Goal: Use online tool/utility: Utilize a website feature to perform a specific function

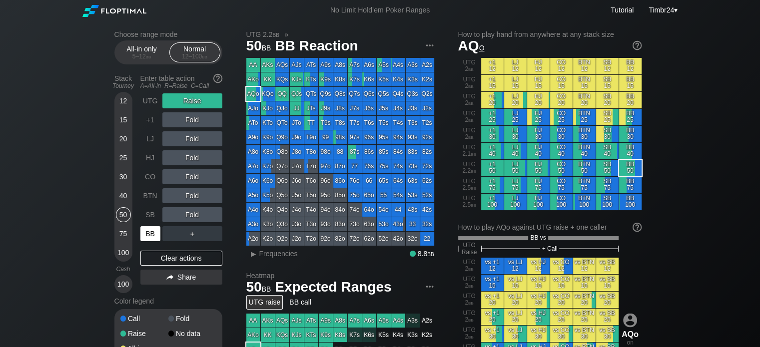
click at [150, 235] on div "BB" at bounding box center [150, 233] width 20 height 15
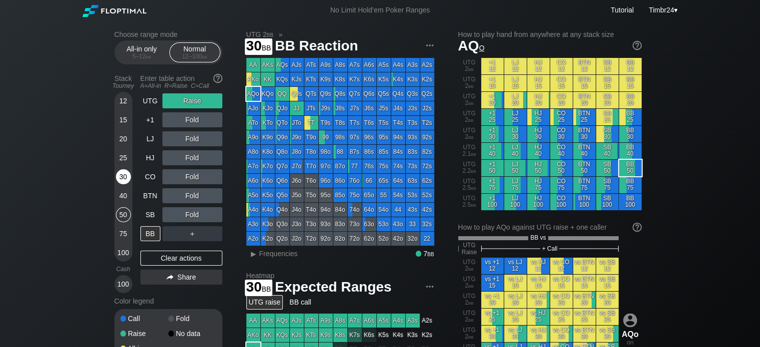
click at [121, 183] on div "30" at bounding box center [123, 176] width 15 height 15
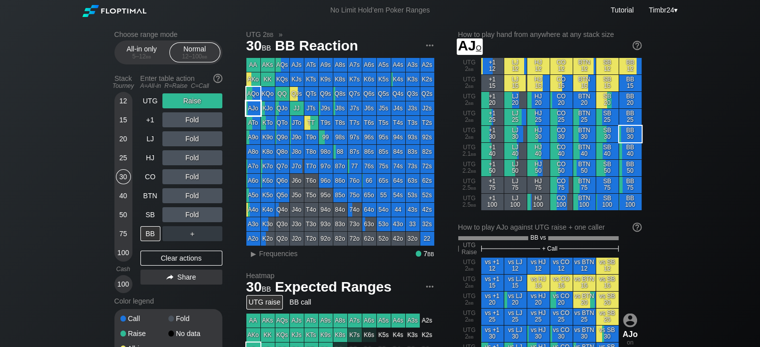
click at [251, 108] on div "AJo" at bounding box center [253, 108] width 14 height 14
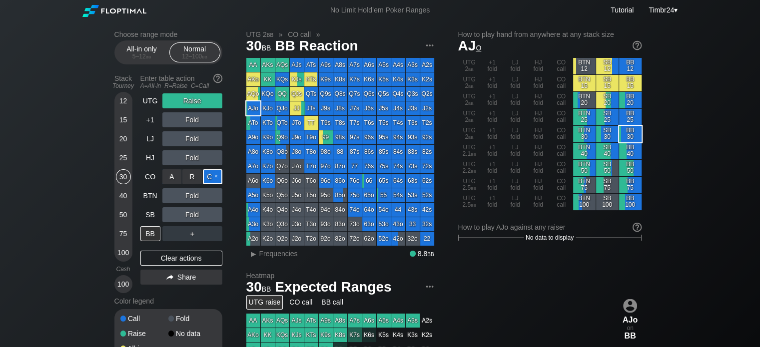
click at [214, 180] on div "C ✕" at bounding box center [212, 176] width 19 height 15
click at [217, 217] on div "C ✕" at bounding box center [212, 214] width 19 height 15
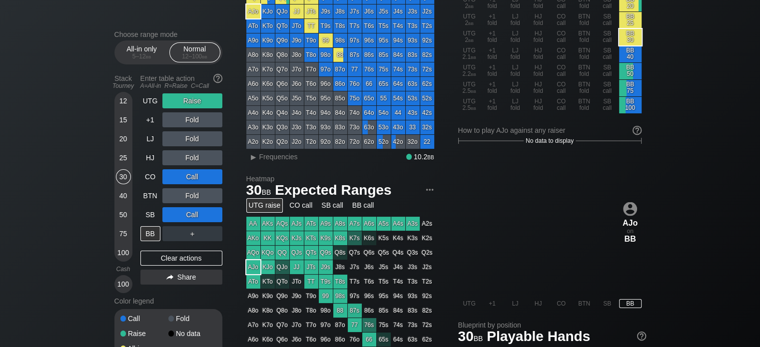
scroll to position [95, 0]
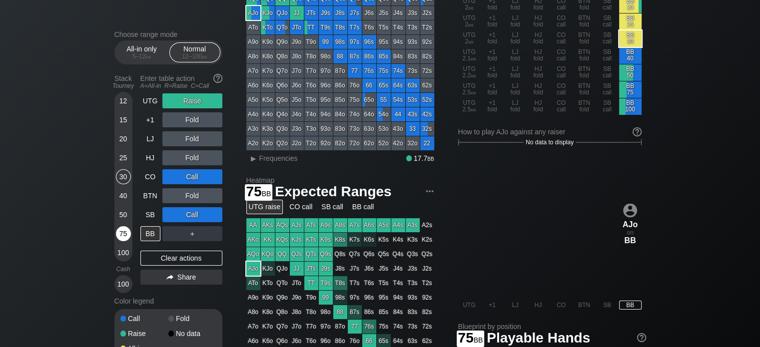
click at [120, 231] on div "75" at bounding box center [123, 233] width 15 height 15
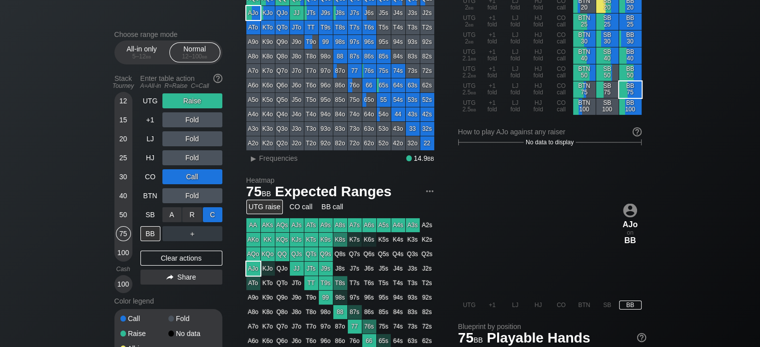
click at [209, 209] on div "C ✕" at bounding box center [212, 214] width 19 height 15
click at [212, 181] on div "C ✕" at bounding box center [212, 176] width 19 height 15
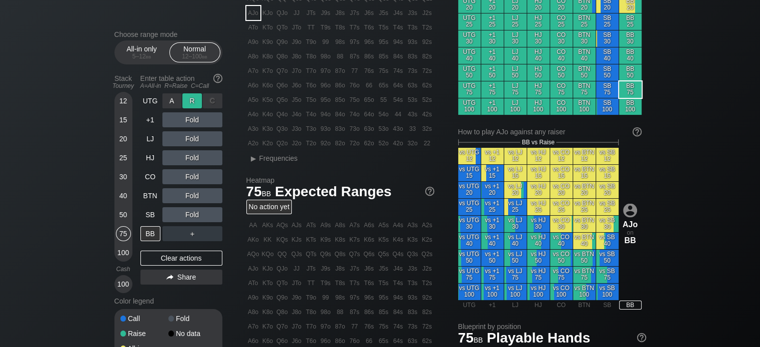
click at [192, 100] on div "R ✕" at bounding box center [191, 100] width 19 height 15
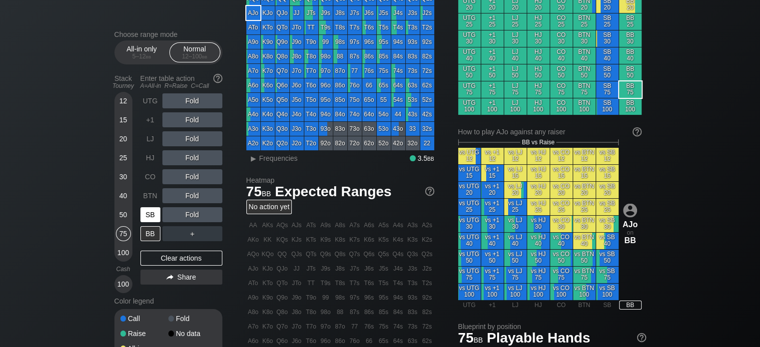
click at [143, 205] on div "SB" at bounding box center [151, 214] width 22 height 19
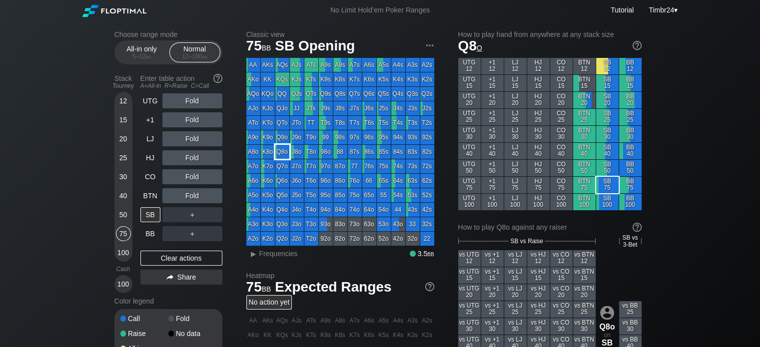
click at [279, 156] on div "Q8o" at bounding box center [282, 152] width 14 height 14
click at [194, 179] on div "R ✕" at bounding box center [191, 176] width 19 height 15
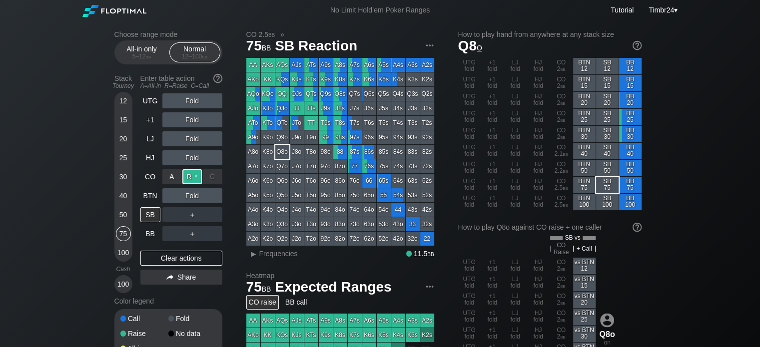
click at [194, 179] on div "R ✕" at bounding box center [191, 176] width 19 height 15
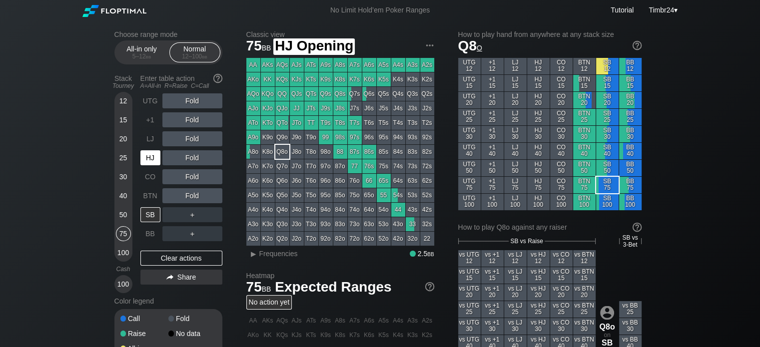
click at [147, 158] on div "HJ" at bounding box center [150, 157] width 20 height 15
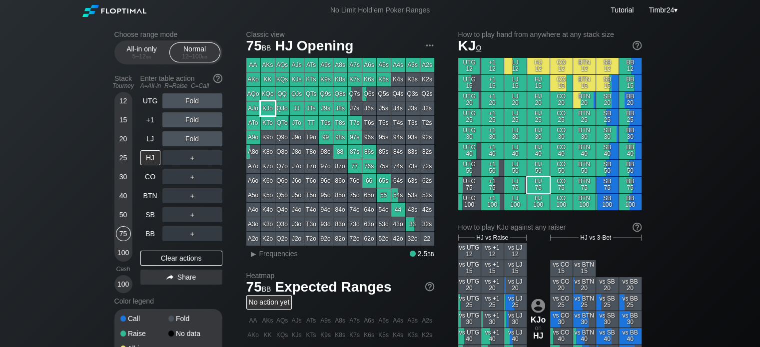
click at [263, 111] on div "KJo" at bounding box center [268, 108] width 14 height 14
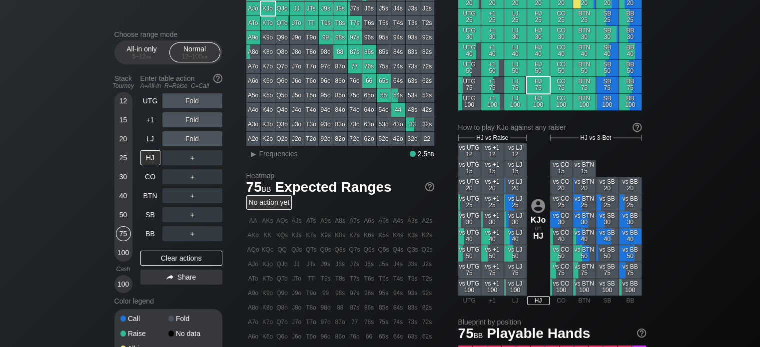
scroll to position [99, 0]
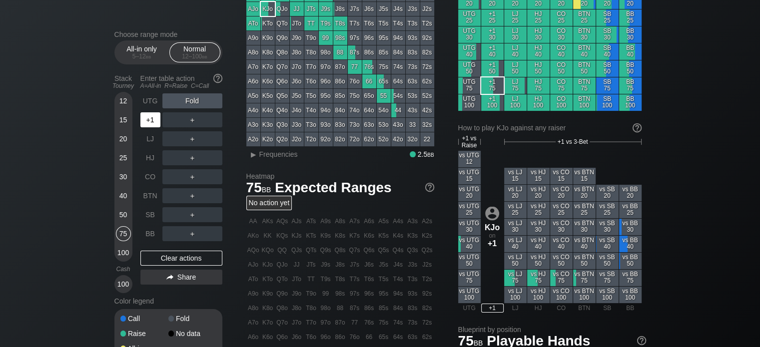
click at [147, 123] on div "+1" at bounding box center [150, 119] width 20 height 15
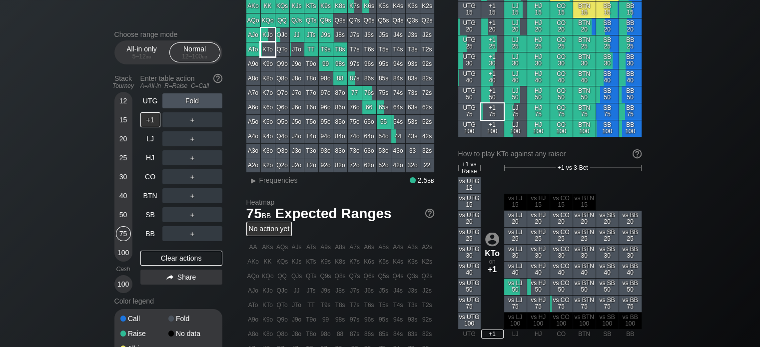
scroll to position [70, 0]
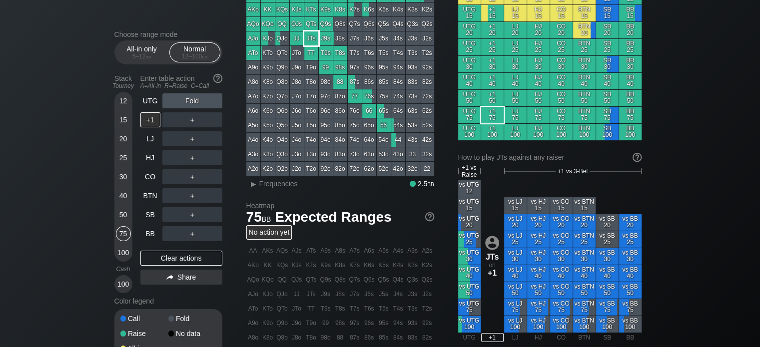
click at [306, 35] on div "JTs" at bounding box center [311, 38] width 14 height 14
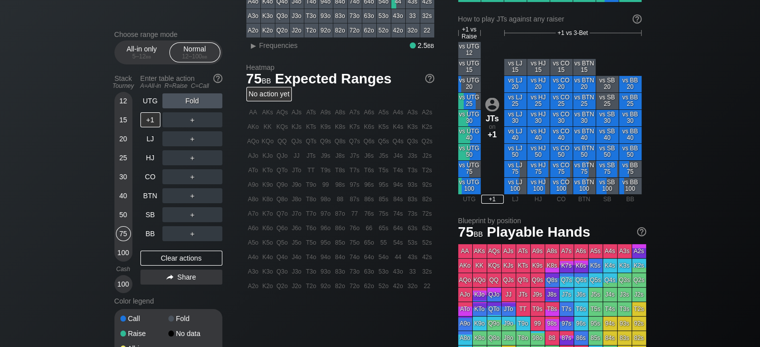
scroll to position [163, 0]
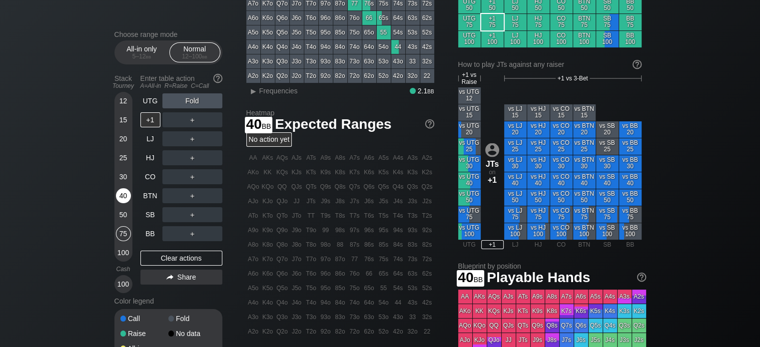
click at [125, 193] on div "40" at bounding box center [123, 195] width 15 height 15
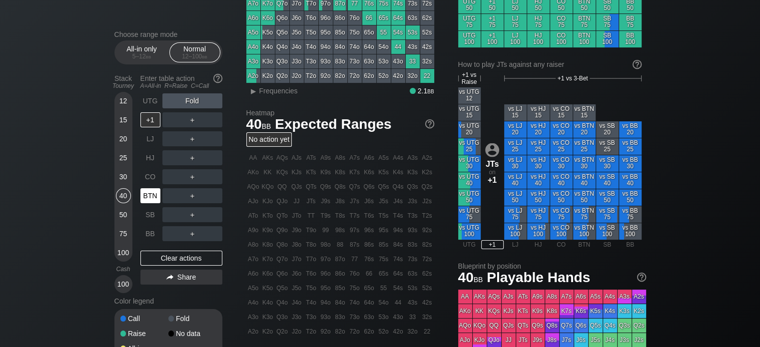
click at [148, 199] on div "BTN" at bounding box center [150, 195] width 20 height 15
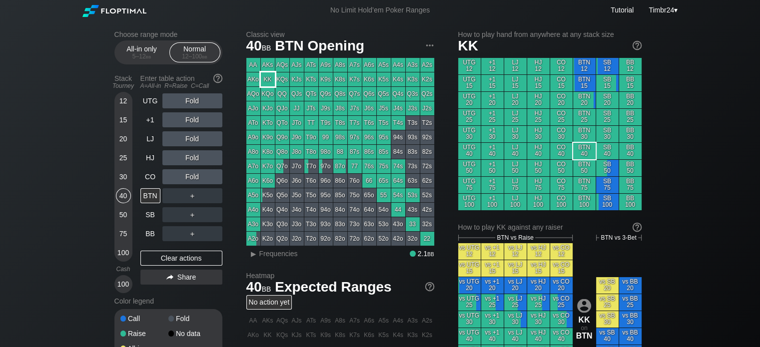
click at [269, 80] on div "KK" at bounding box center [268, 79] width 14 height 14
click at [190, 115] on div "R ✕" at bounding box center [191, 119] width 19 height 15
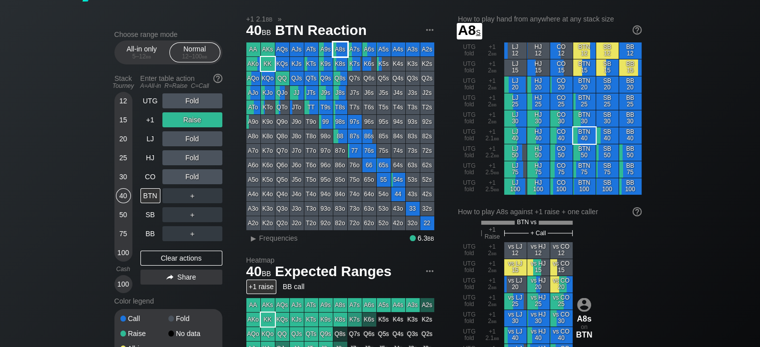
scroll to position [16, 0]
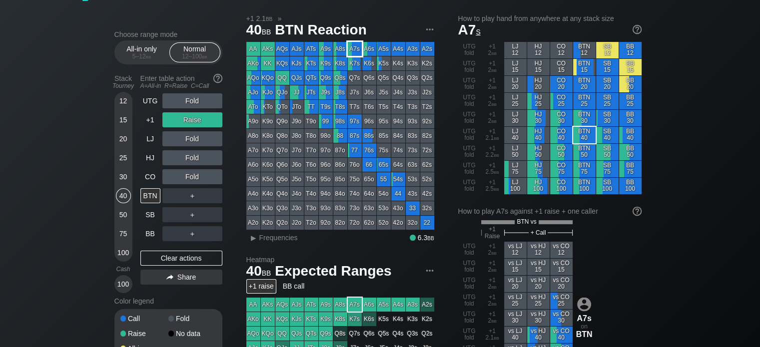
click at [358, 51] on div "A7s" at bounding box center [355, 49] width 14 height 14
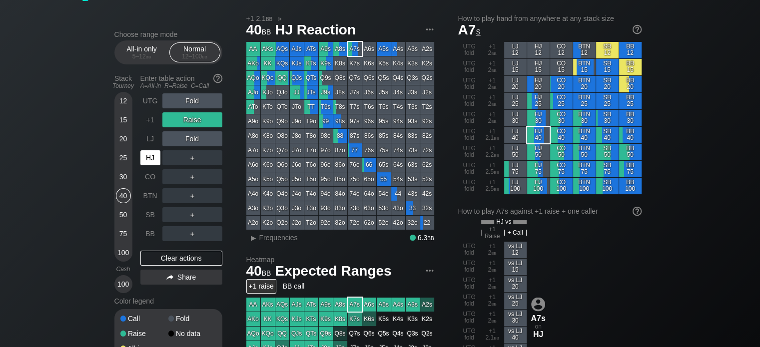
click at [150, 153] on div "HJ" at bounding box center [150, 157] width 20 height 15
click at [192, 119] on div "R ✕" at bounding box center [191, 119] width 19 height 15
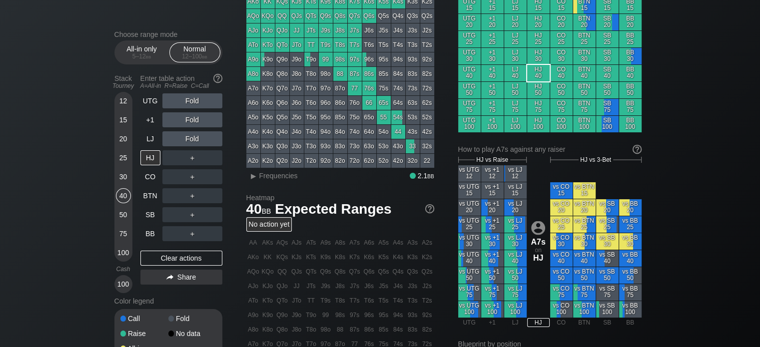
scroll to position [84, 0]
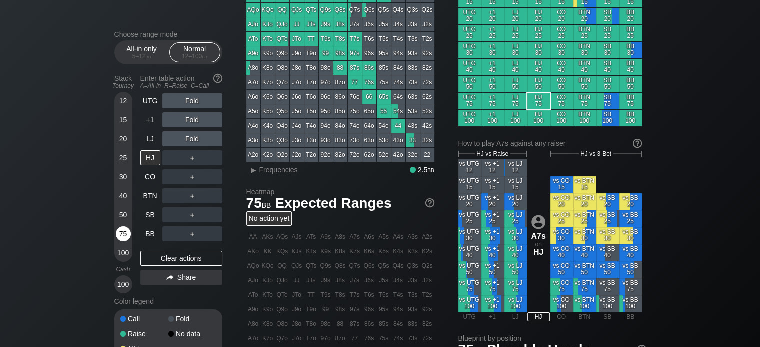
click at [123, 233] on div "75" at bounding box center [123, 233] width 15 height 15
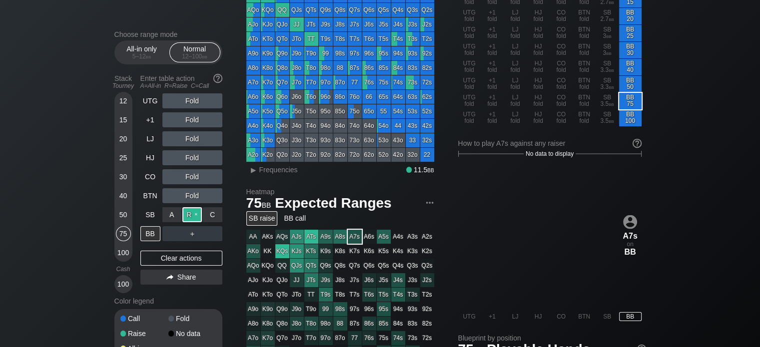
click at [192, 210] on div "R ✕" at bounding box center [191, 214] width 19 height 15
